Goal: Information Seeking & Learning: Learn about a topic

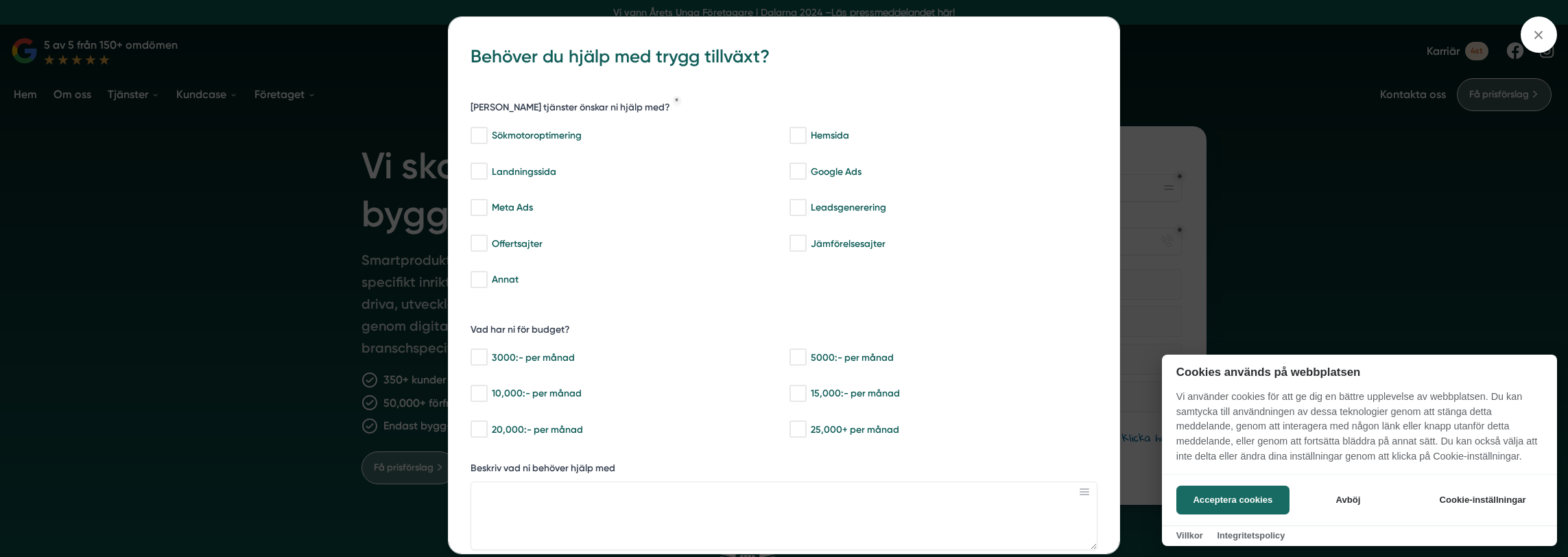
drag, startPoint x: 1233, startPoint y: 209, endPoint x: 1244, endPoint y: 212, distance: 11.4
click at [1235, 209] on div at bounding box center [784, 278] width 1568 height 557
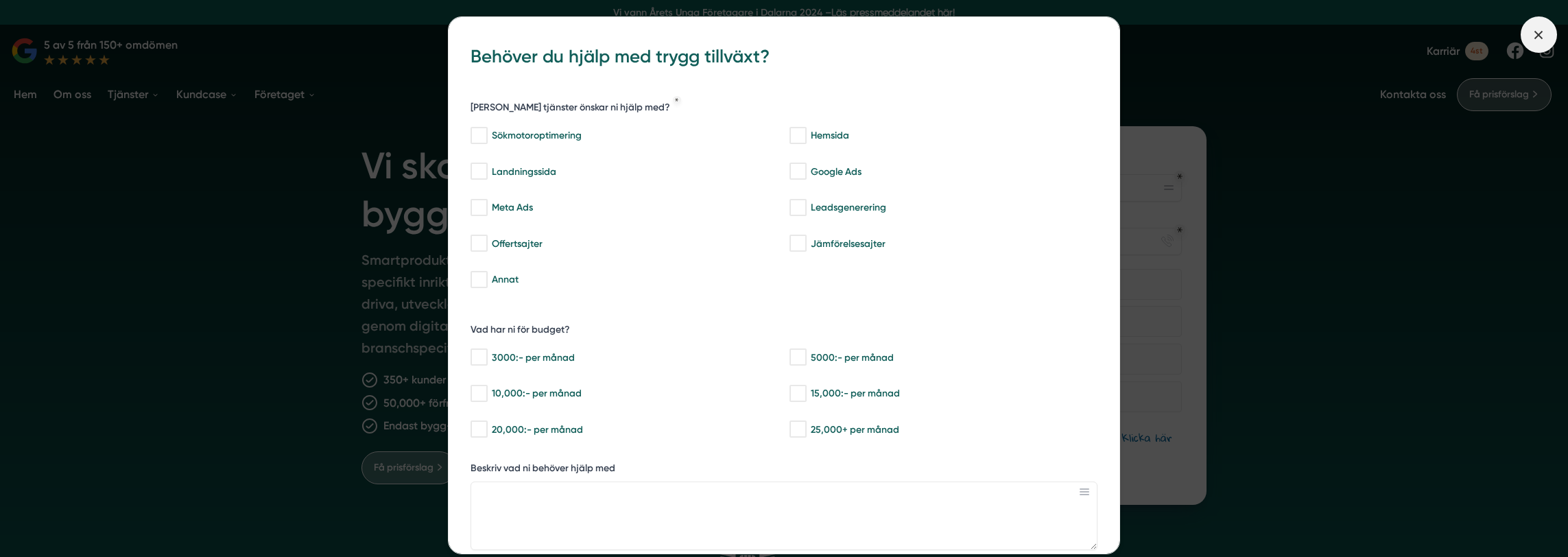
click at [1550, 41] on span at bounding box center [1538, 34] width 36 height 36
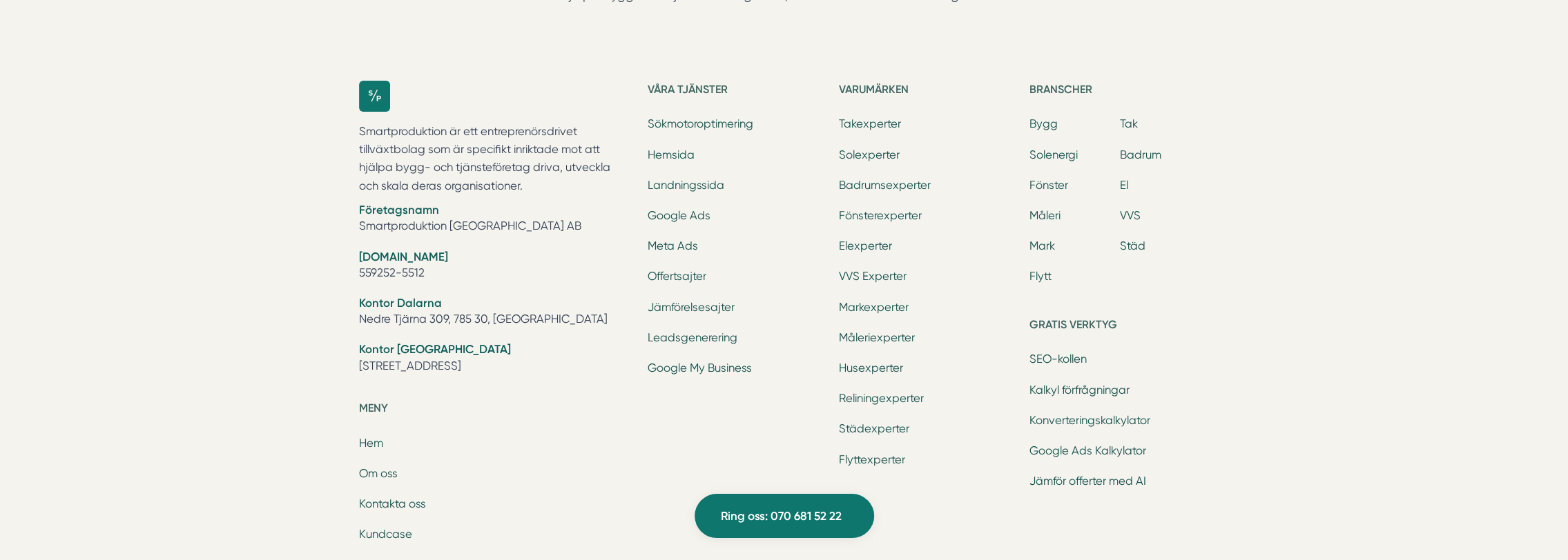
scroll to position [4659, 0]
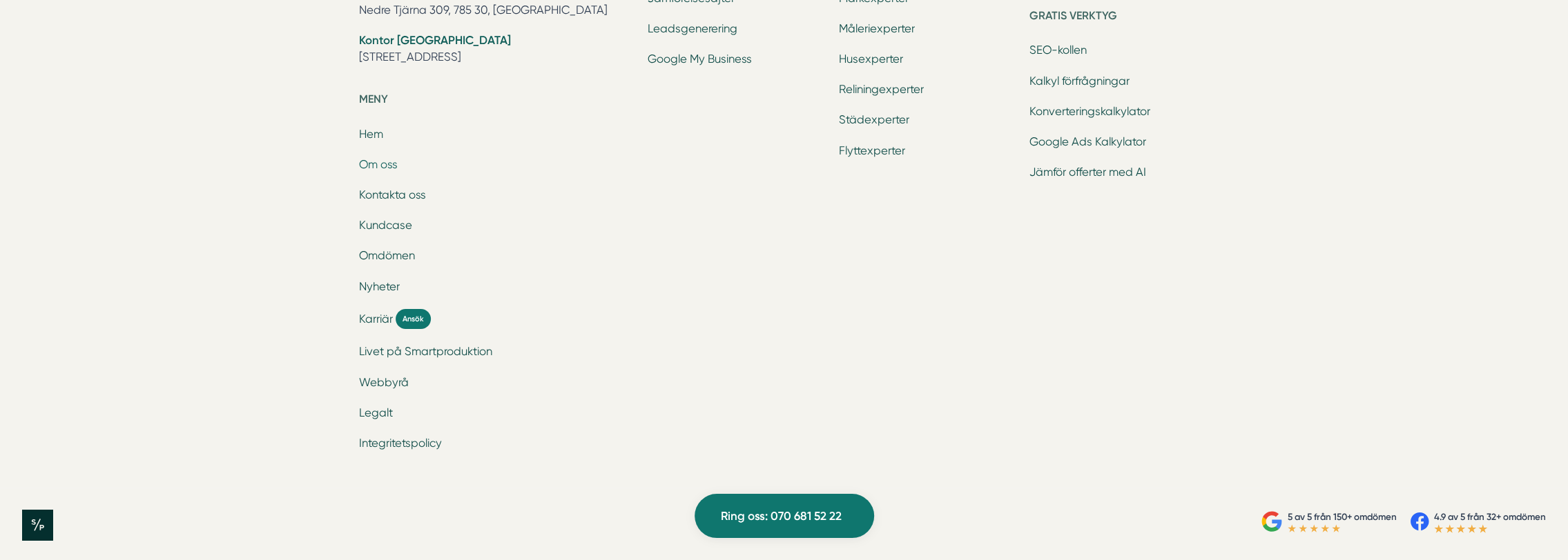
click at [388, 161] on link "Om oss" at bounding box center [377, 164] width 38 height 13
